Goal: Information Seeking & Learning: Check status

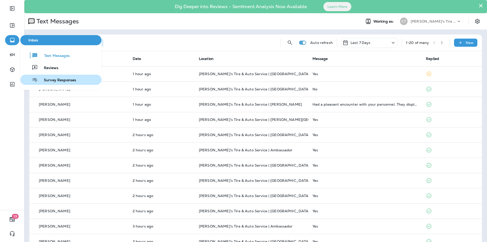
click at [50, 79] on span "Survey Responses" at bounding box center [57, 80] width 38 height 5
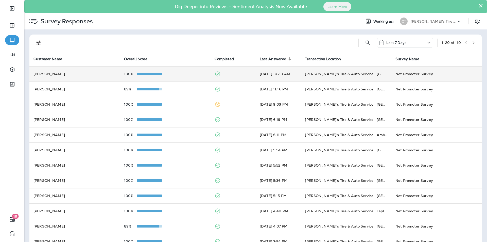
click at [184, 73] on div "100%" at bounding box center [165, 74] width 82 height 4
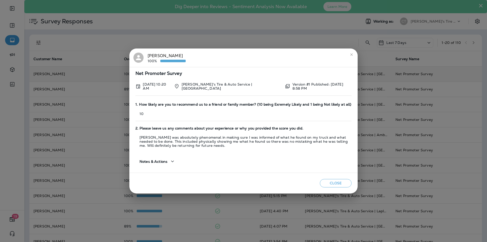
click at [351, 54] on icon "close" at bounding box center [351, 54] width 4 height 4
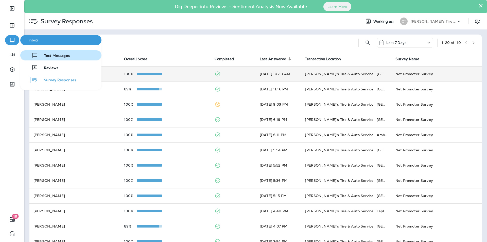
click at [47, 54] on span "Text Messages" at bounding box center [54, 55] width 32 height 5
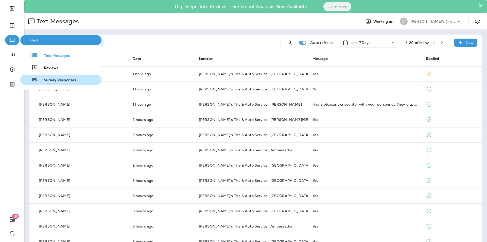
click at [49, 79] on span "Survey Responses" at bounding box center [57, 80] width 38 height 5
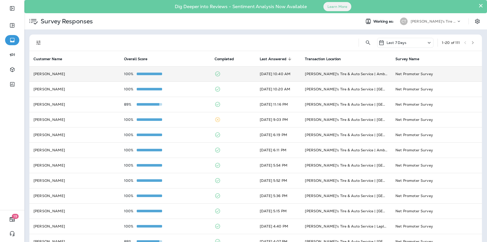
click at [176, 72] on div "100%" at bounding box center [165, 74] width 82 height 4
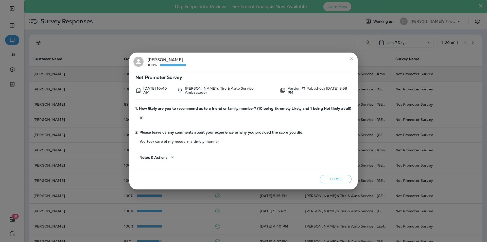
click at [13, 39] on div "[PERSON_NAME] 100% Net Promoter Survey [DATE] 10:40 AM [PERSON_NAME]'s Tire & A…" at bounding box center [243, 121] width 487 height 242
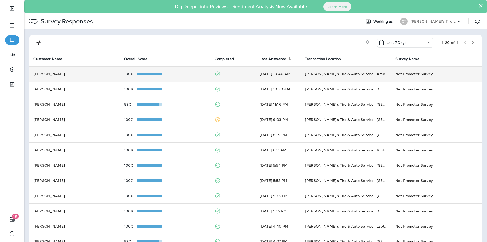
click at [13, 39] on icon "button" at bounding box center [12, 40] width 6 height 6
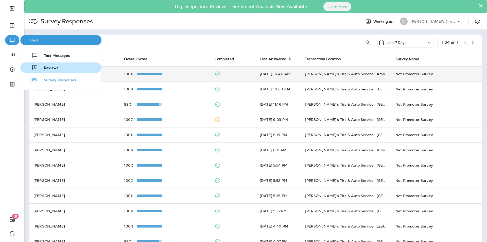
click at [50, 67] on span "Reviews" at bounding box center [48, 68] width 21 height 5
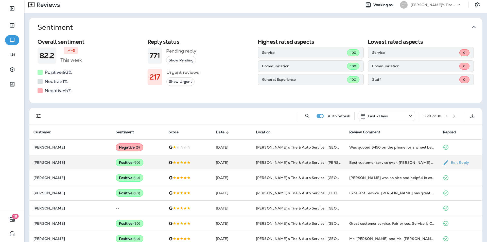
scroll to position [101, 0]
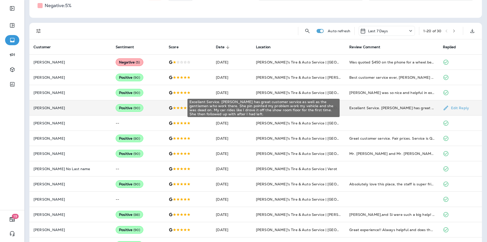
click at [399, 106] on div "Excellent Service. [PERSON_NAME] has great customer service as well as the gent…" at bounding box center [391, 107] width 85 height 5
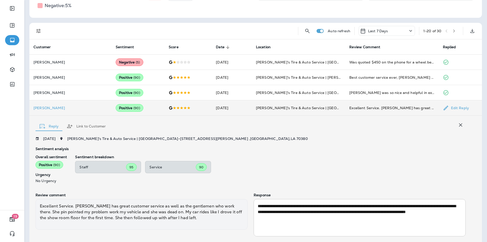
scroll to position [129, 0]
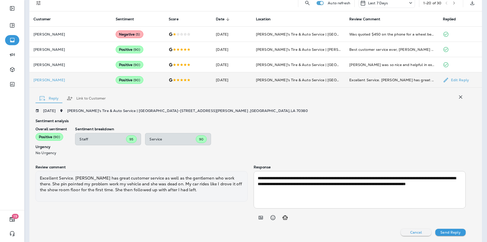
click at [315, 123] on div "Sentiment analysis Overall sentiment Positive ( 90 ) Urgency No Urgency Sentime…" at bounding box center [250, 139] width 430 height 40
drag, startPoint x: 457, startPoint y: 97, endPoint x: 455, endPoint y: 92, distance: 4.8
click at [459, 97] on icon "button" at bounding box center [460, 96] width 3 height 3
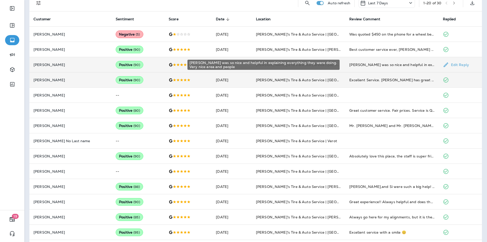
click at [404, 64] on div "[PERSON_NAME] was so nice and helpful in explaining everything they were doing.…" at bounding box center [391, 64] width 85 height 5
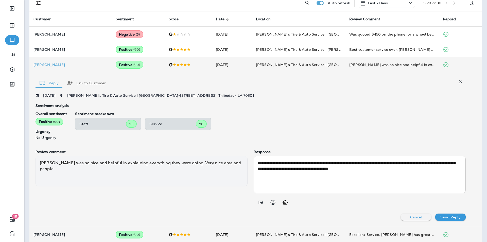
click at [457, 80] on icon "button" at bounding box center [460, 82] width 6 height 6
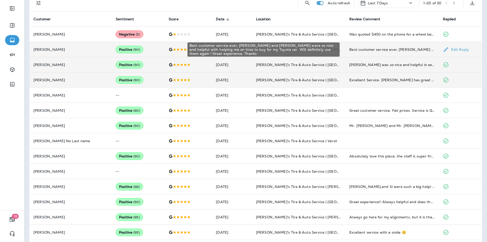
click at [401, 47] on div "Best customer service ever, [PERSON_NAME] and [PERSON_NAME] were so nice and he…" at bounding box center [391, 49] width 85 height 5
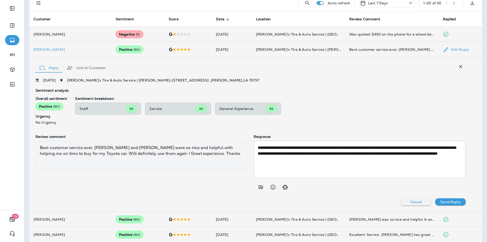
drag, startPoint x: 456, startPoint y: 66, endPoint x: 172, endPoint y: 39, distance: 285.1
click at [457, 66] on icon "button" at bounding box center [460, 66] width 6 height 6
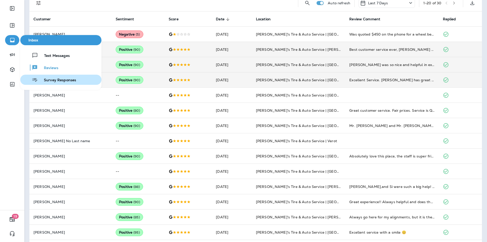
click at [51, 79] on span "Survey Responses" at bounding box center [57, 80] width 38 height 5
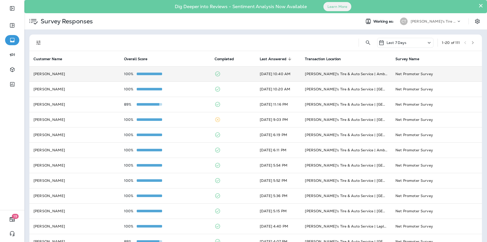
click at [382, 71] on td "[PERSON_NAME]'s Tire & Auto Service | Ambassador" at bounding box center [346, 73] width 90 height 15
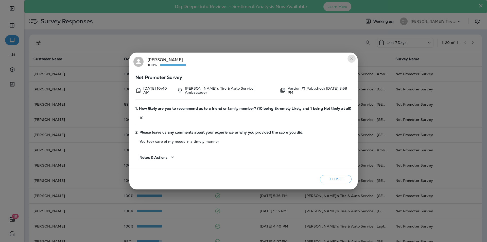
click at [352, 58] on icon "close" at bounding box center [351, 59] width 4 height 4
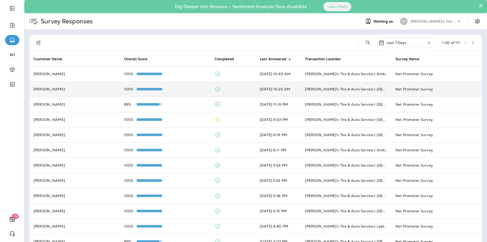
click at [384, 89] on td "[PERSON_NAME]'s Tire & Auto Service | [GEOGRAPHIC_DATA]" at bounding box center [346, 88] width 90 height 15
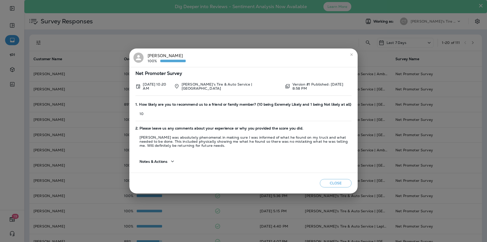
click at [352, 54] on icon "close" at bounding box center [351, 54] width 2 height 2
